Goal: Navigation & Orientation: Find specific page/section

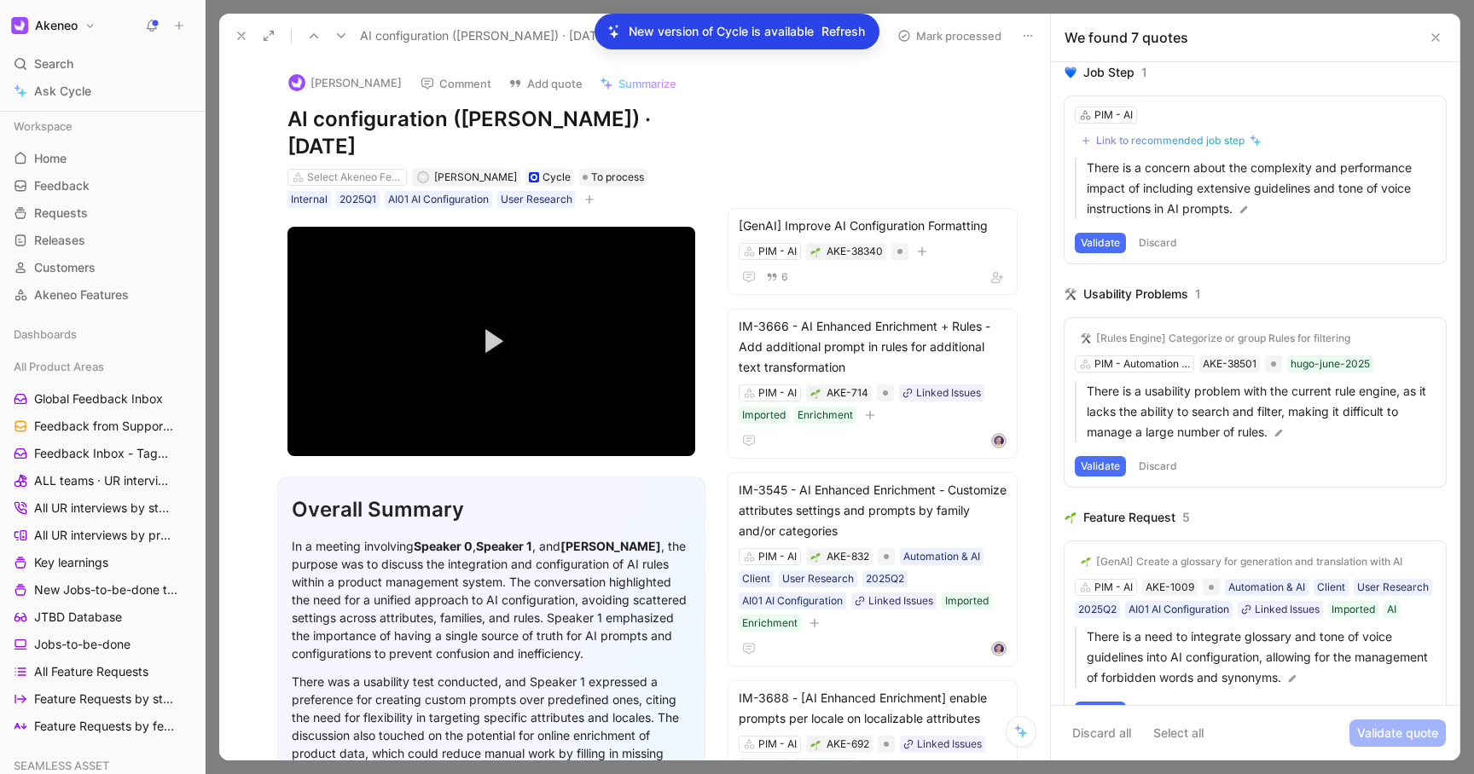
scroll to position [841, 0]
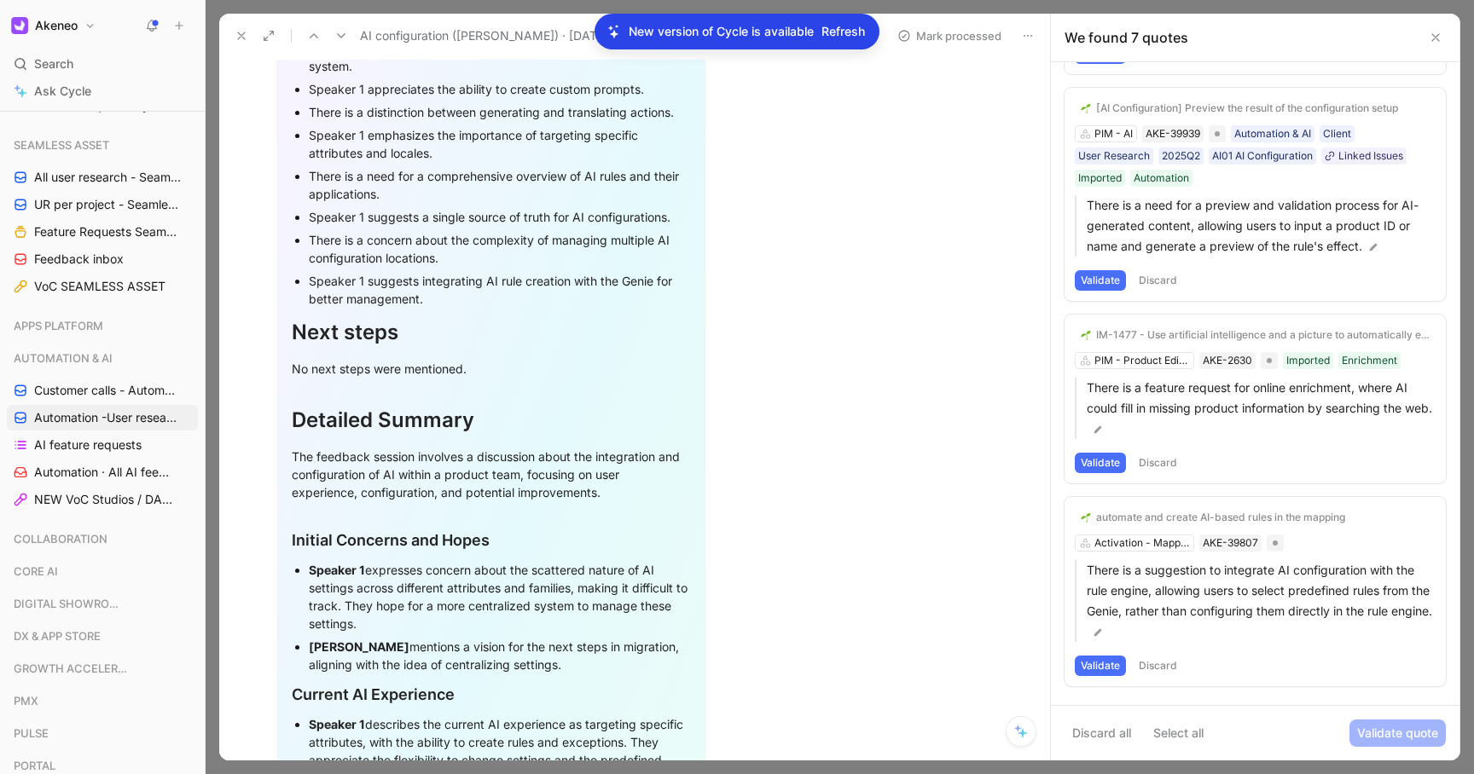
click at [1430, 32] on icon at bounding box center [1435, 38] width 14 height 14
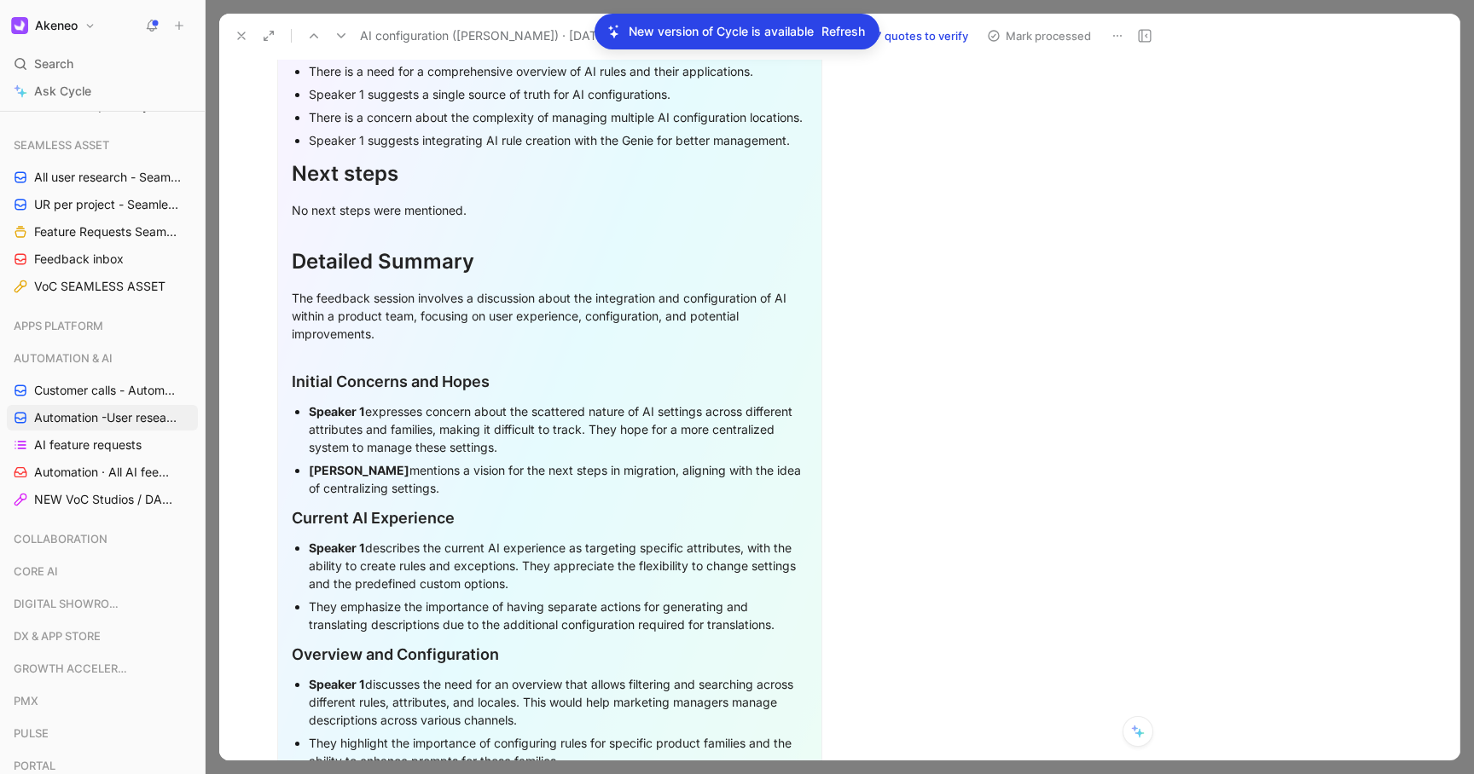
scroll to position [996, 0]
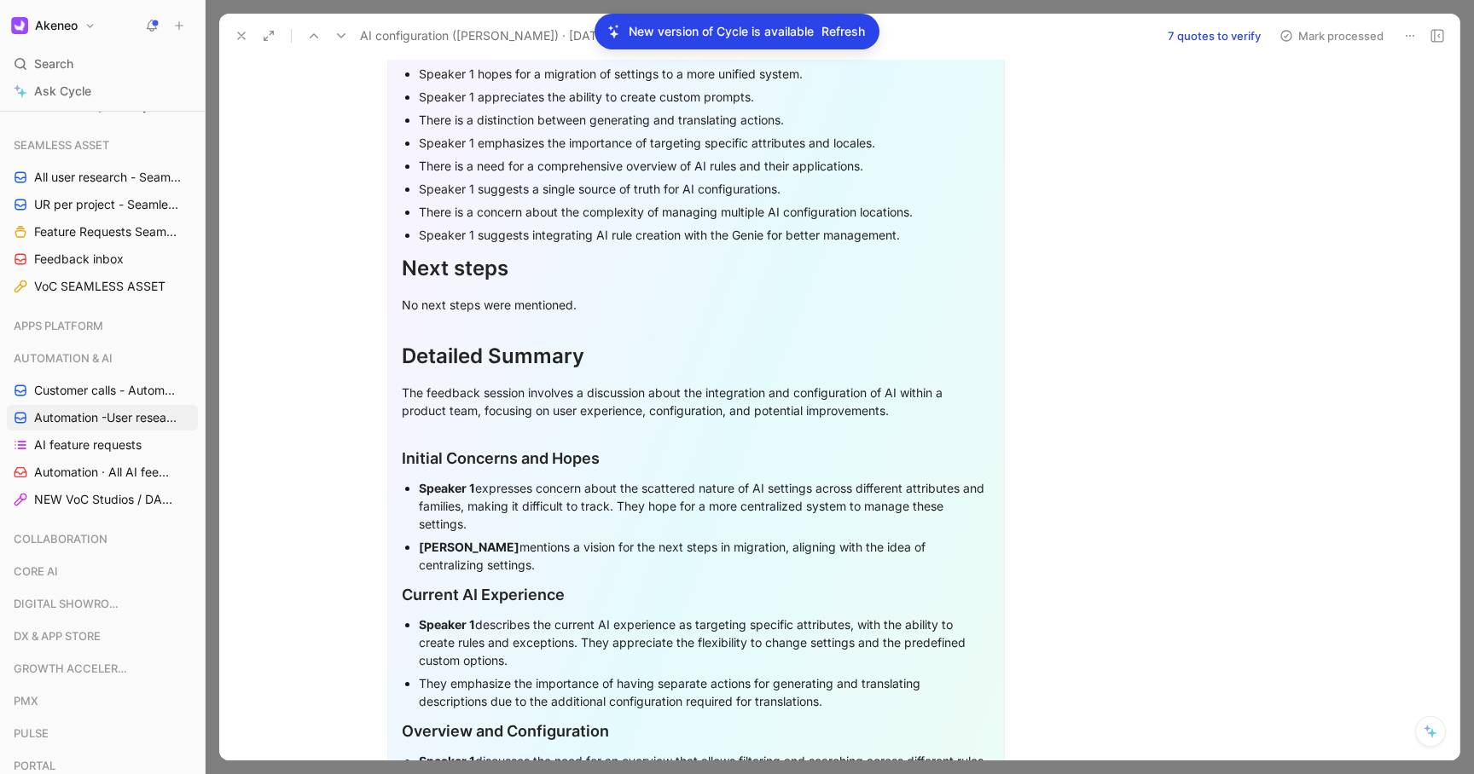
click at [231, 33] on button at bounding box center [241, 36] width 24 height 24
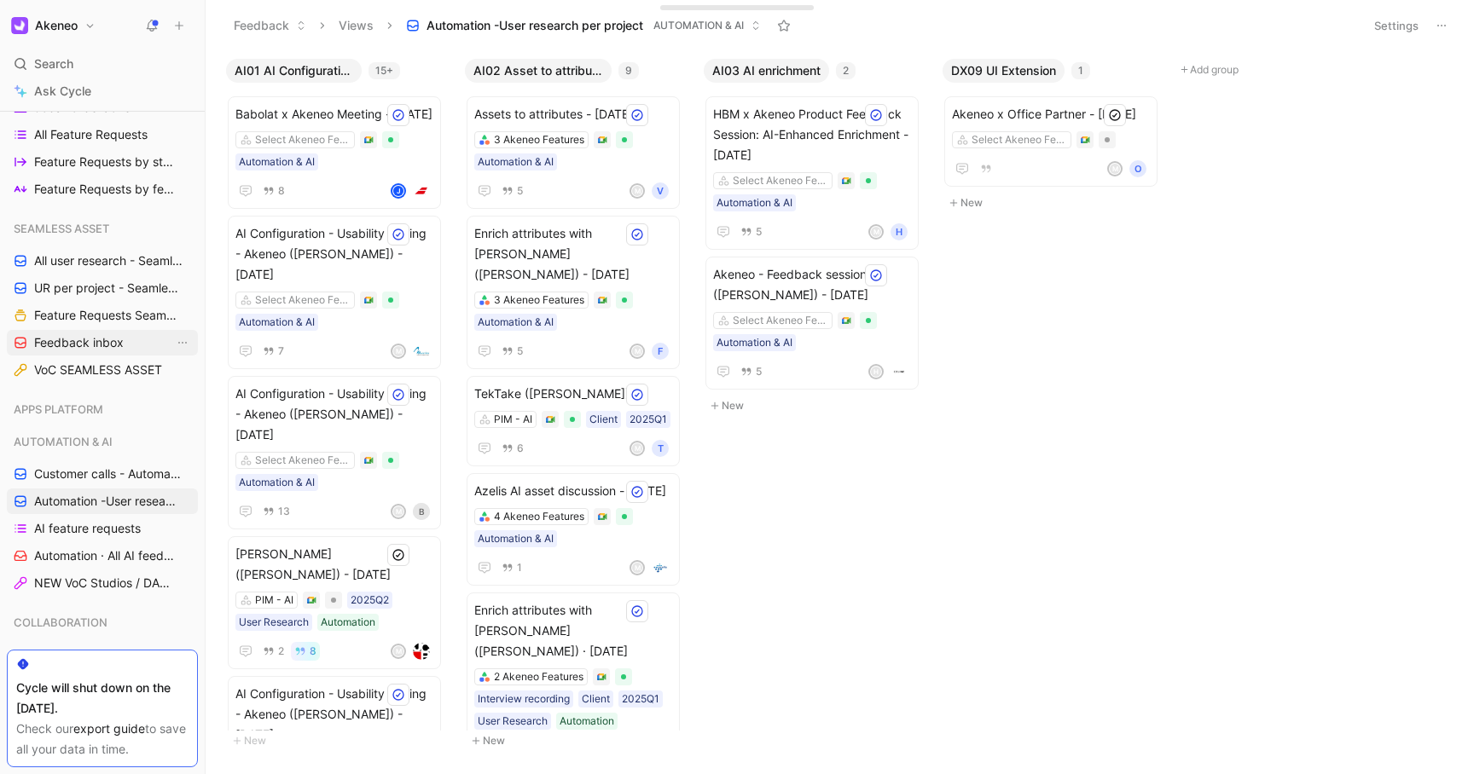
scroll to position [522, 0]
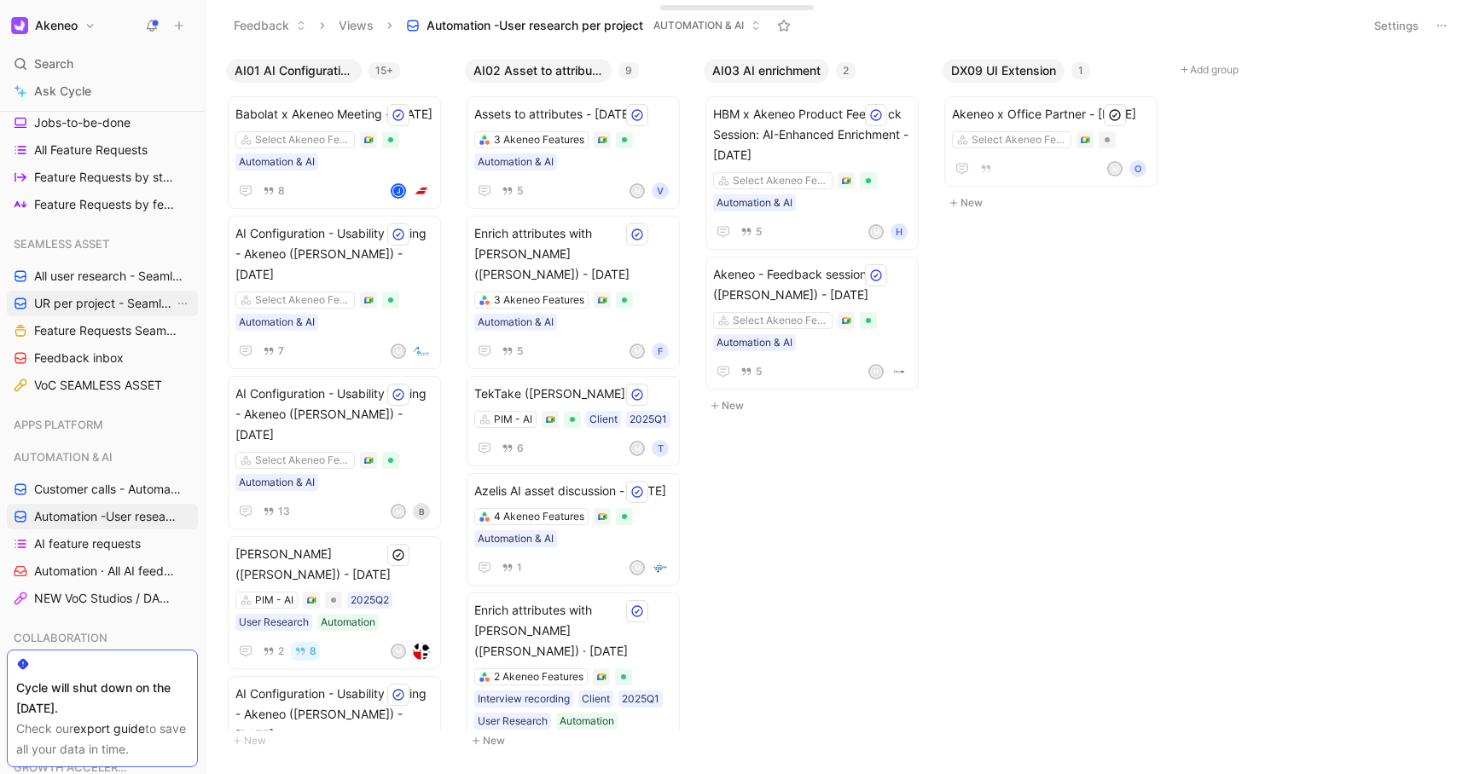
click at [89, 305] on span "UR per project - Seamless assets ([PERSON_NAME])" at bounding box center [104, 303] width 140 height 17
